Goal: Task Accomplishment & Management: Manage account settings

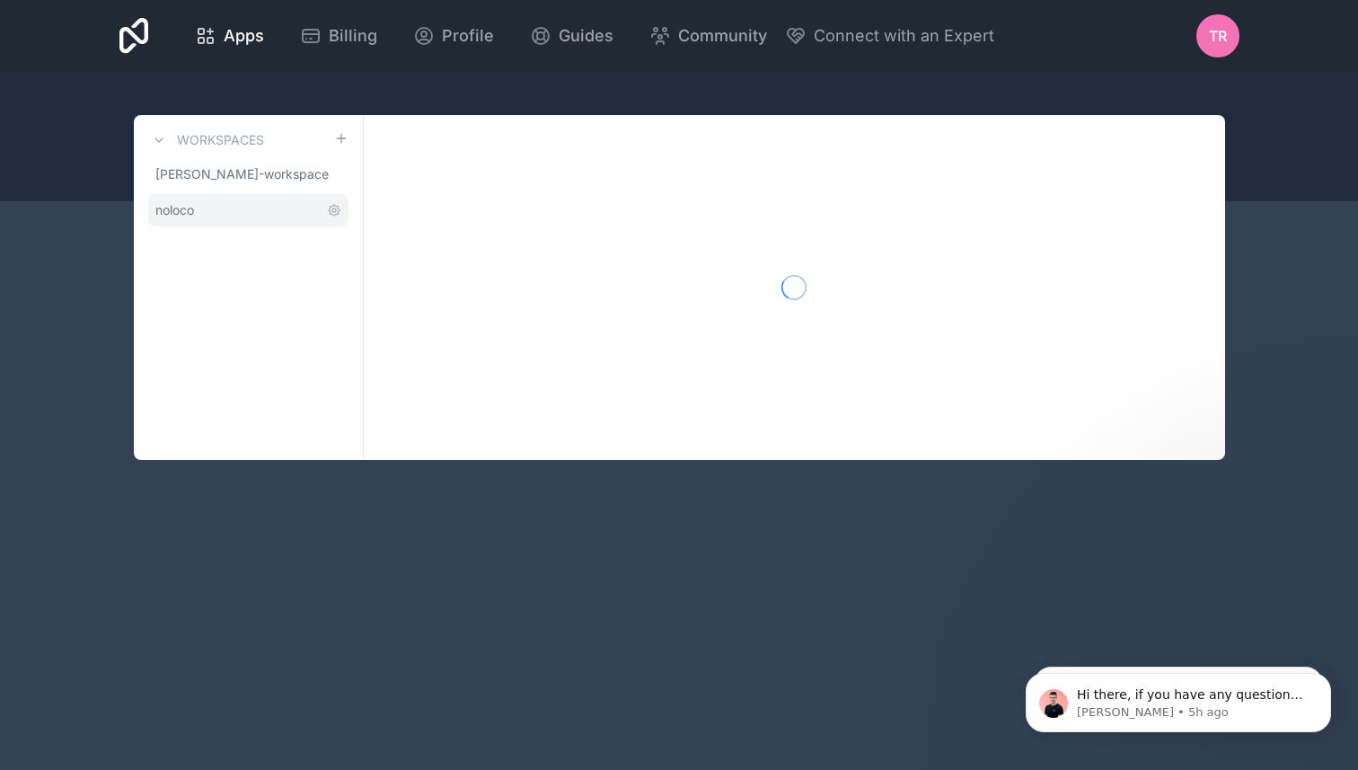
click at [189, 204] on span "noloco" at bounding box center [174, 210] width 39 height 18
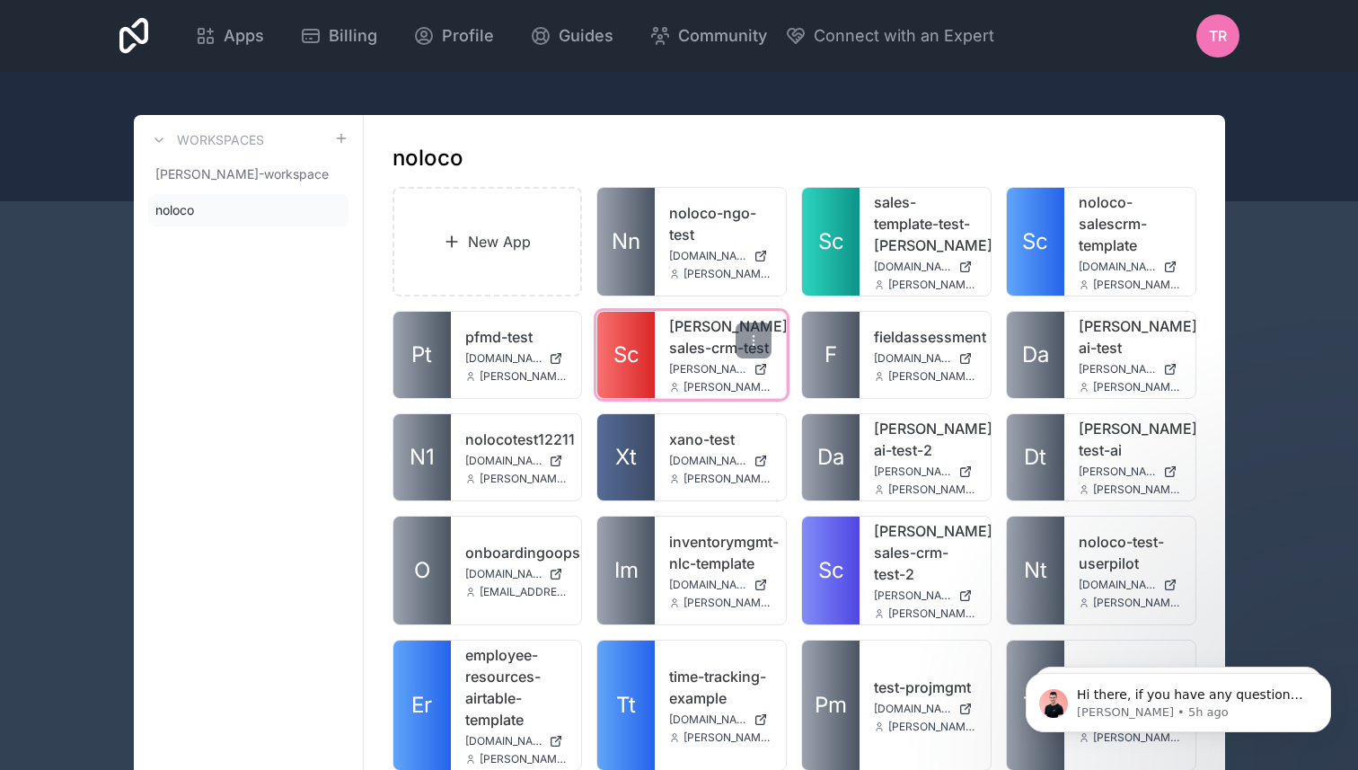
scroll to position [15482, 0]
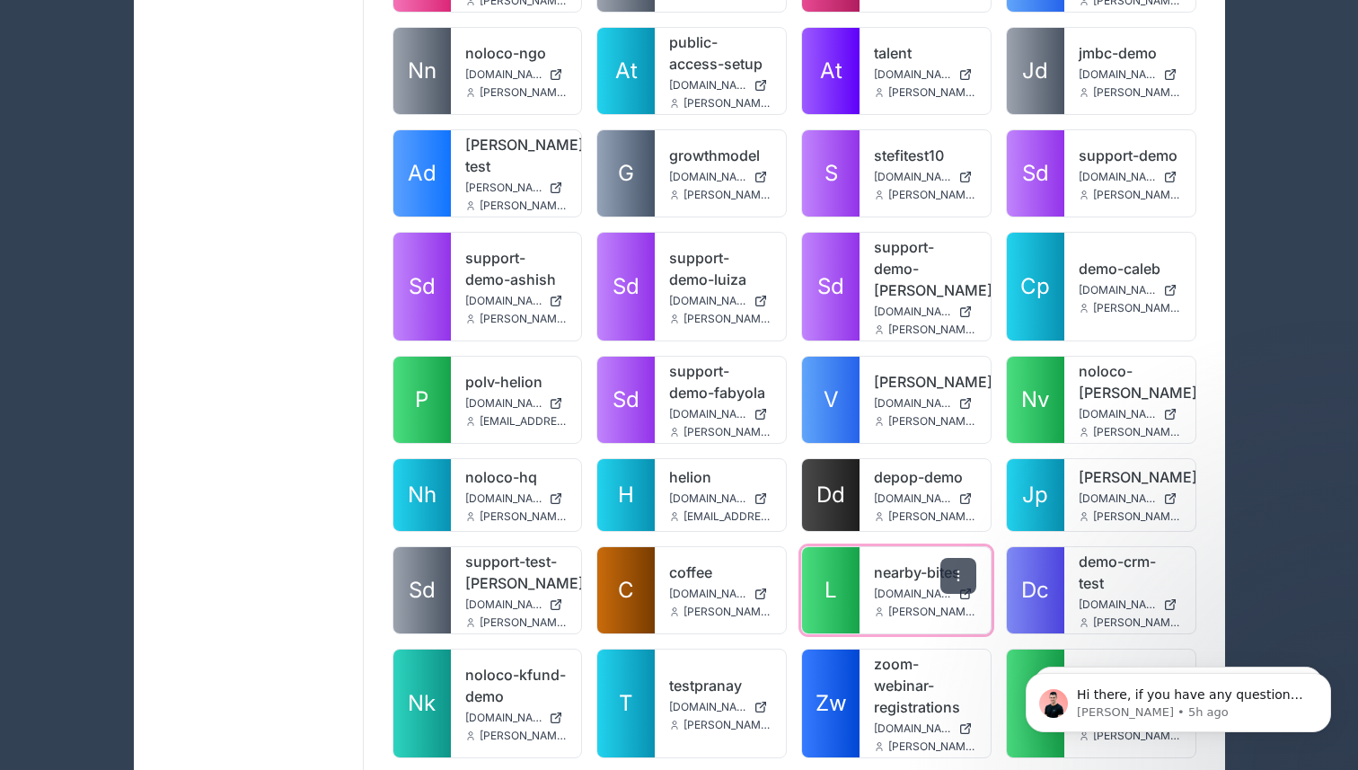
click at [962, 568] on icon at bounding box center [958, 575] width 14 height 14
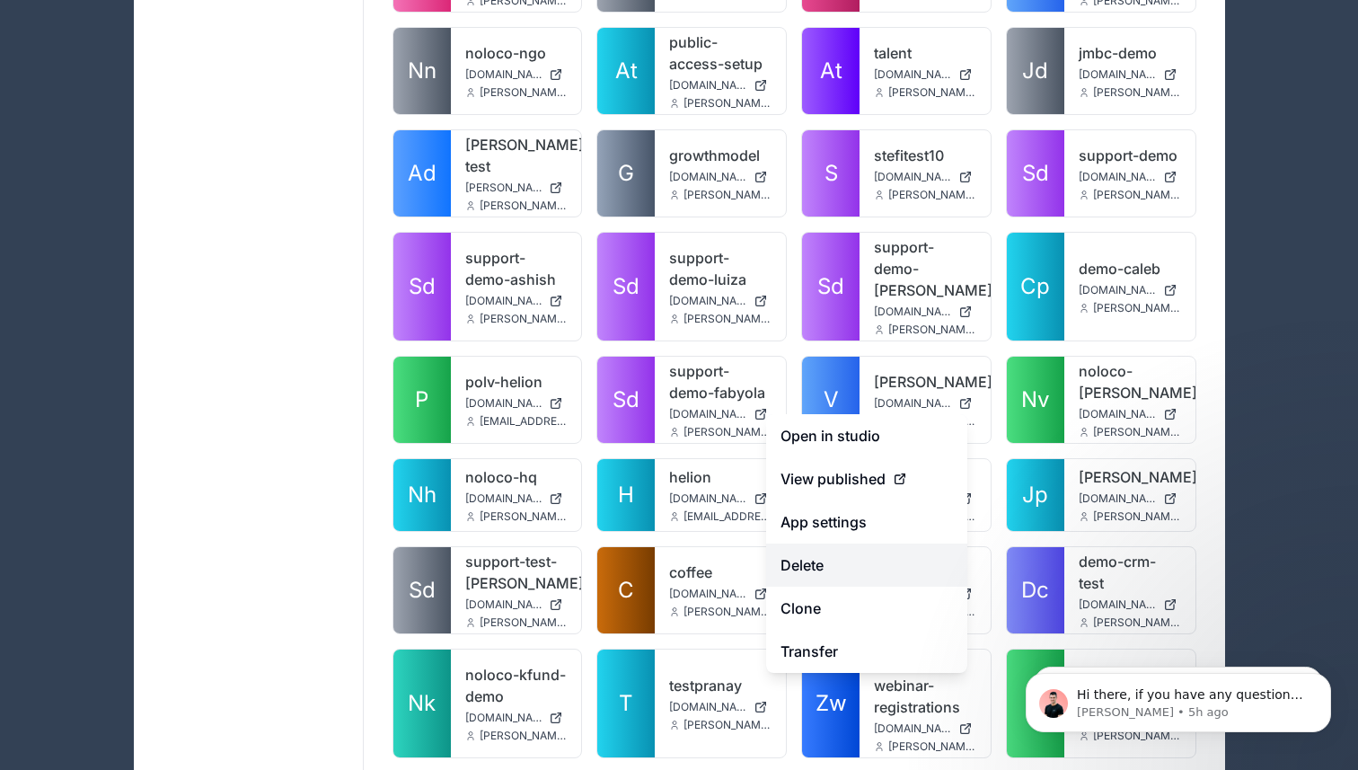
click at [859, 550] on button "Delete" at bounding box center [866, 564] width 201 height 43
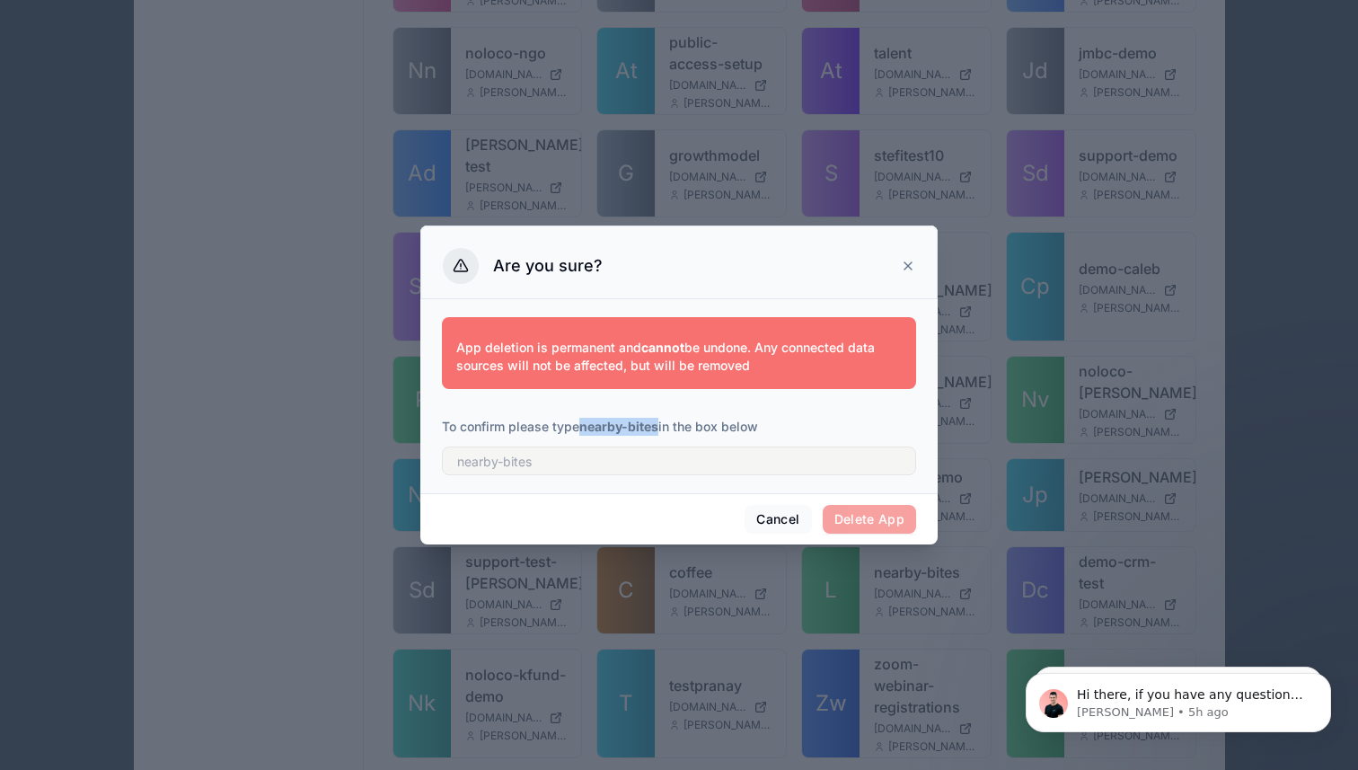
drag, startPoint x: 582, startPoint y: 429, endPoint x: 662, endPoint y: 430, distance: 79.9
click at [662, 430] on p "To confirm please type nearby-bites in the box below" at bounding box center [679, 427] width 474 height 18
copy strong "nearby-bites"
click at [576, 470] on input "text" at bounding box center [679, 460] width 474 height 29
paste input "nearby-bites"
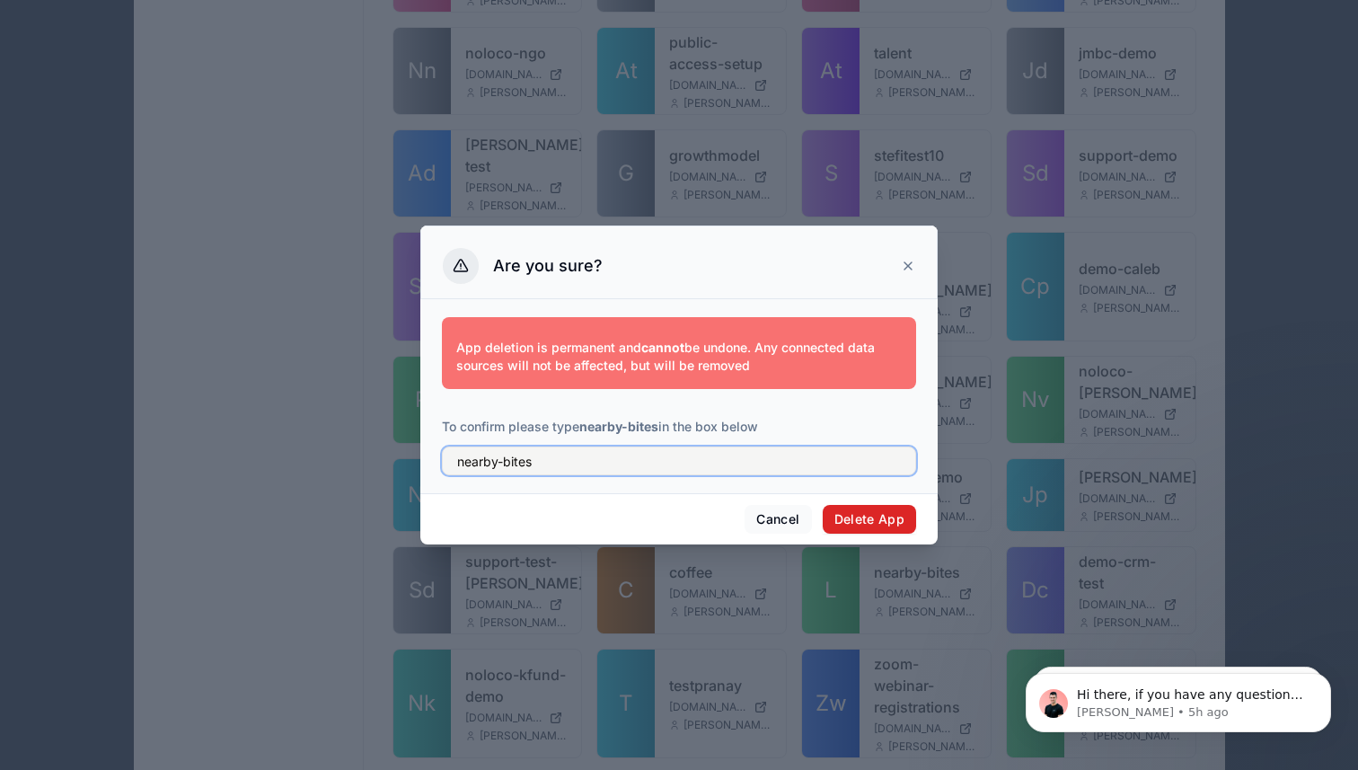
type input "nearby-bites"
click at [889, 519] on button "Delete App" at bounding box center [870, 519] width 94 height 29
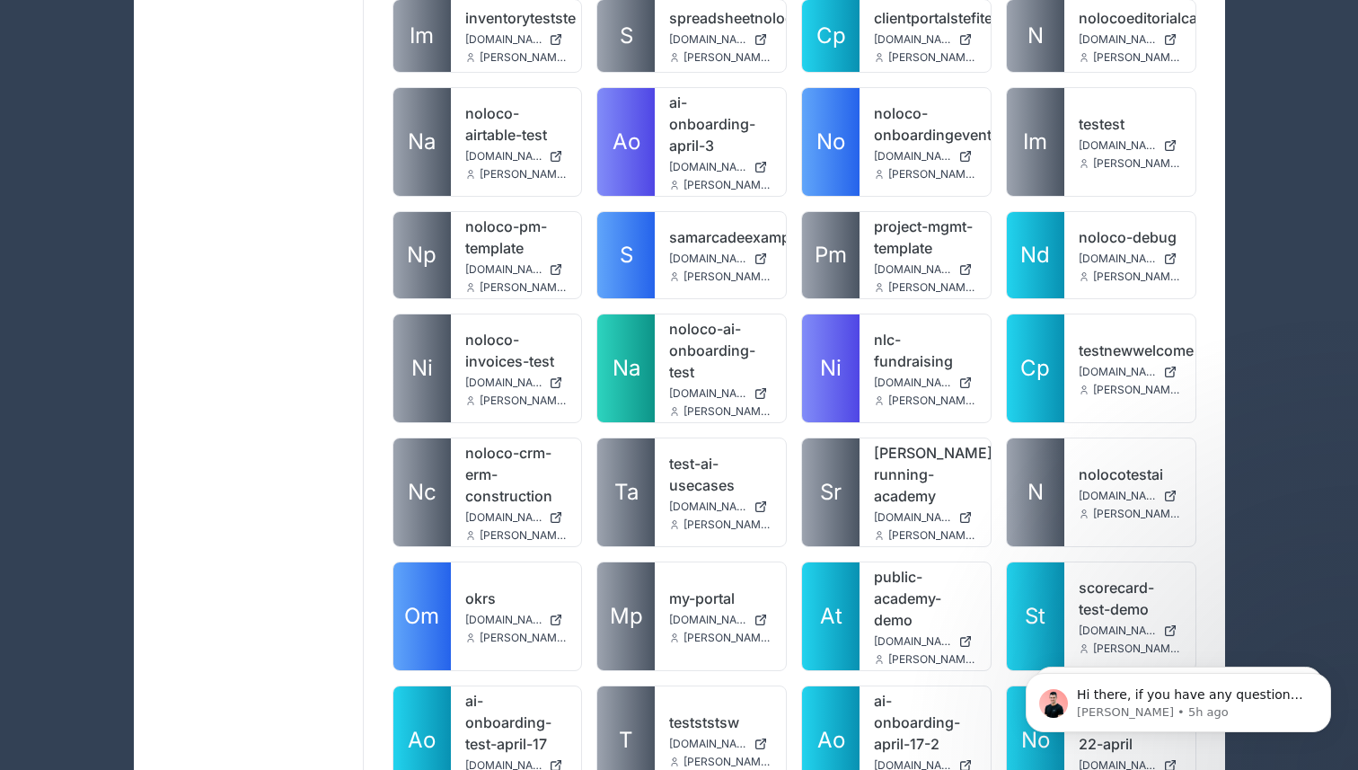
scroll to position [14432, 0]
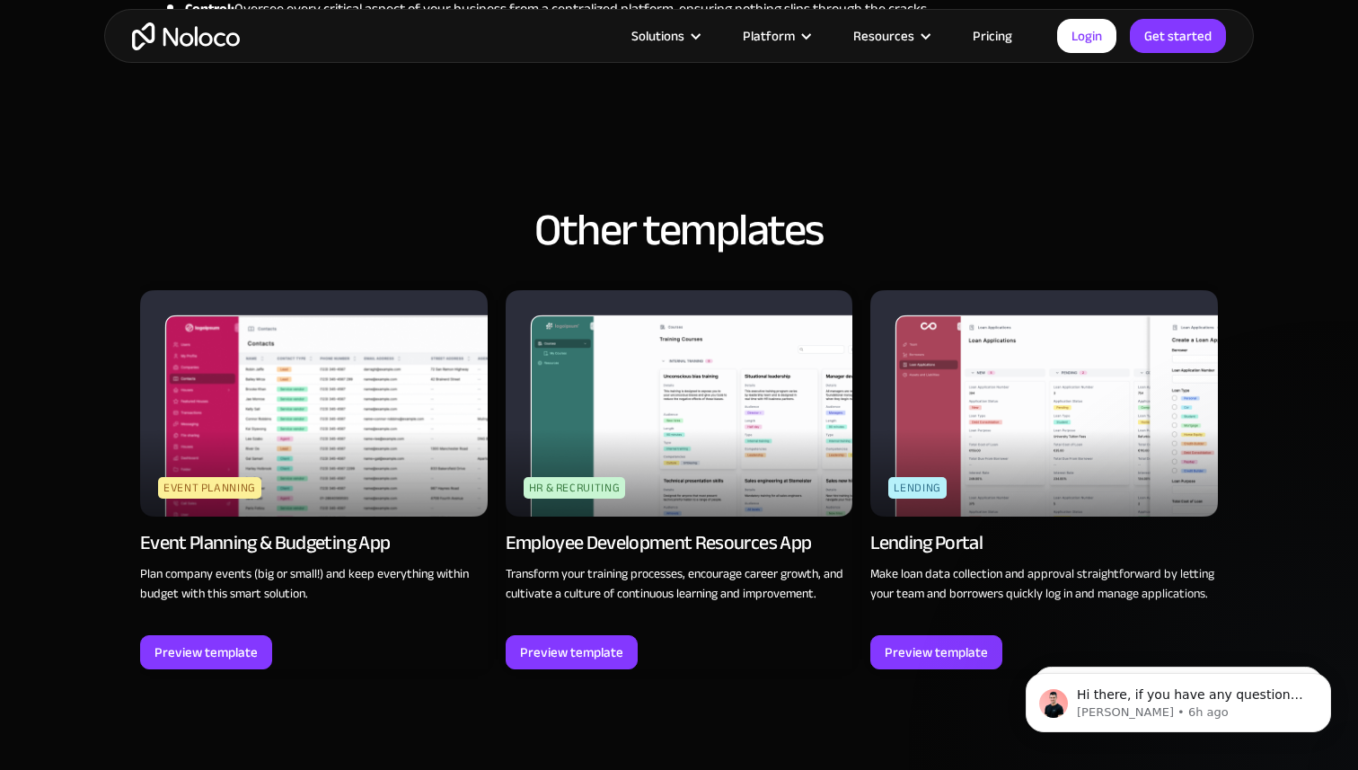
scroll to position [1548, 0]
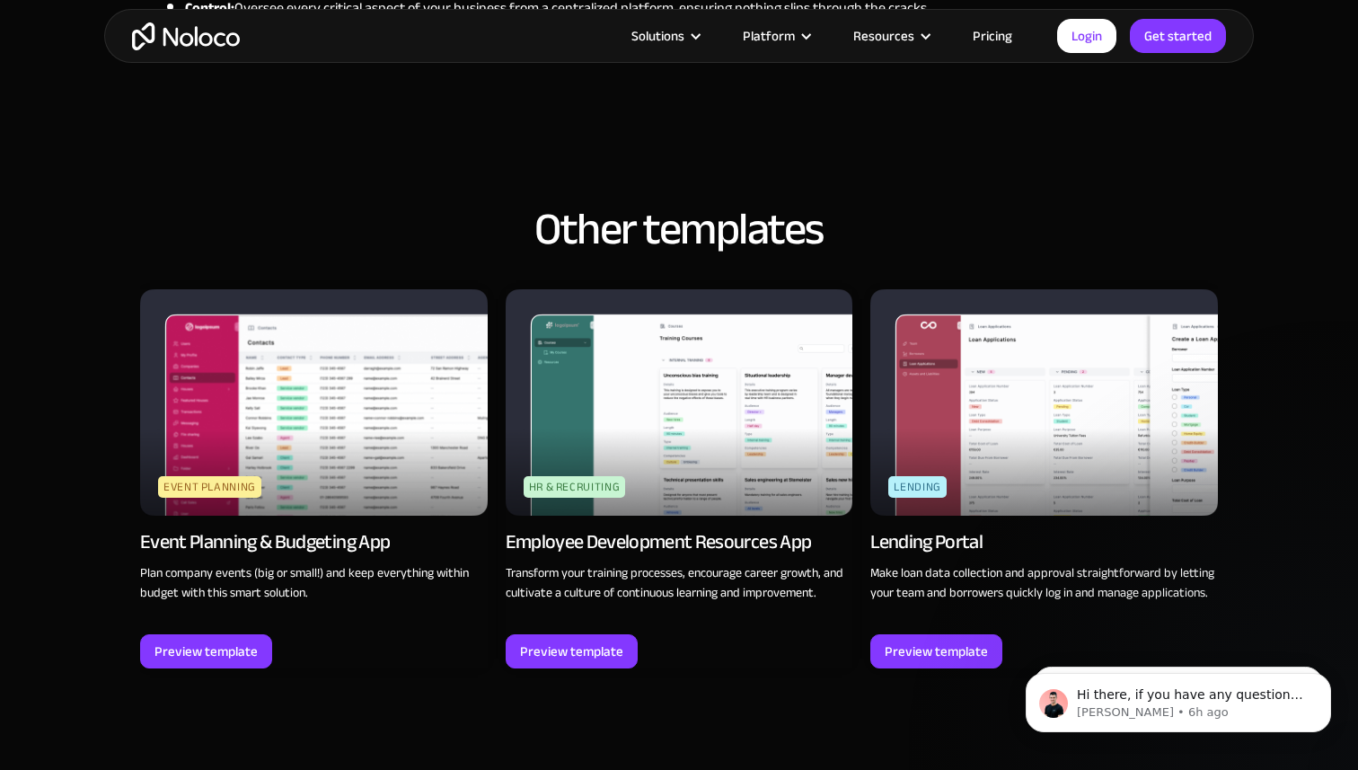
click at [763, 478] on img at bounding box center [680, 401] width 348 height 225
